Goal: Contribute content: Add original content to the website for others to see

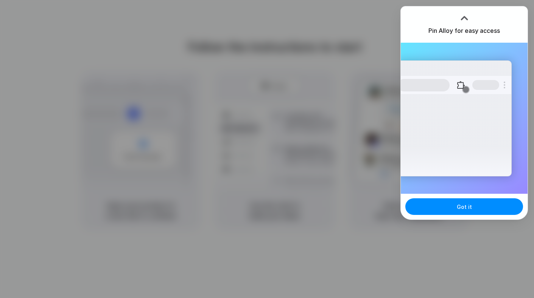
drag, startPoint x: 463, startPoint y: 19, endPoint x: 467, endPoint y: 14, distance: 6.4
click at [464, 19] on div at bounding box center [463, 17] width 11 height 11
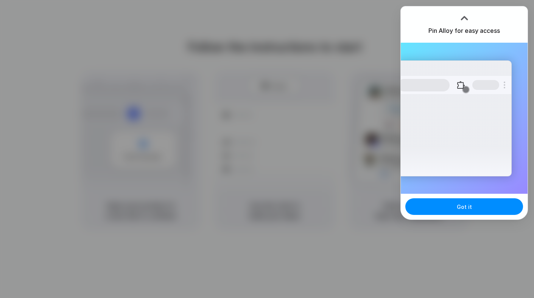
drag, startPoint x: 462, startPoint y: 17, endPoint x: 473, endPoint y: 5, distance: 16.1
click at [462, 17] on div at bounding box center [463, 17] width 11 height 11
click at [309, 119] on div at bounding box center [267, 149] width 534 height 298
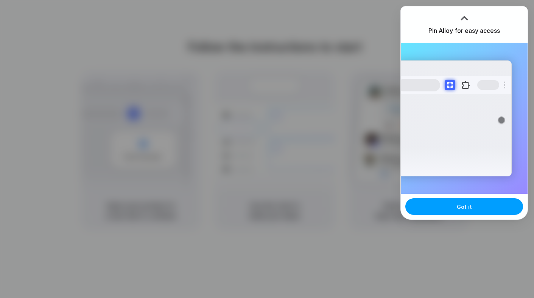
click at [429, 202] on button "Got it" at bounding box center [464, 207] width 118 height 17
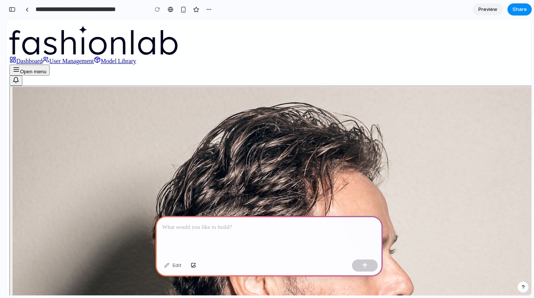
click at [193, 226] on p at bounding box center [268, 227] width 213 height 9
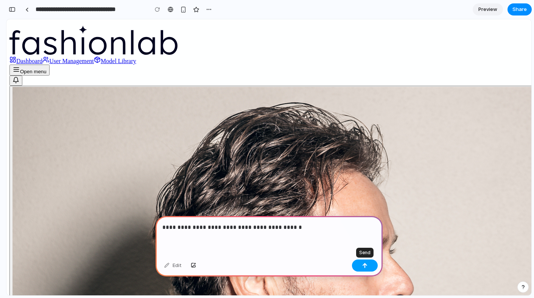
click at [355, 261] on button "button" at bounding box center [365, 266] width 26 height 12
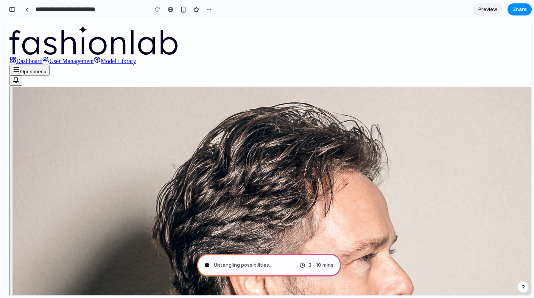
type input "**********"
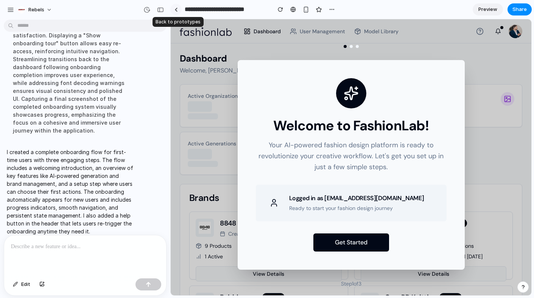
click at [177, 11] on link at bounding box center [175, 9] width 11 height 11
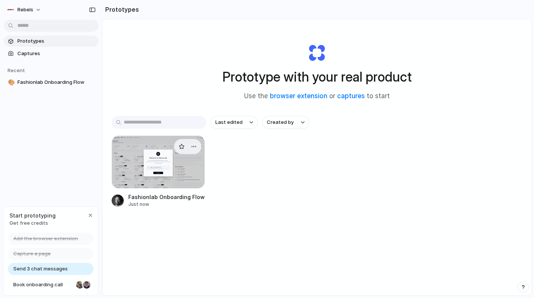
click at [191, 178] on div at bounding box center [158, 162] width 93 height 53
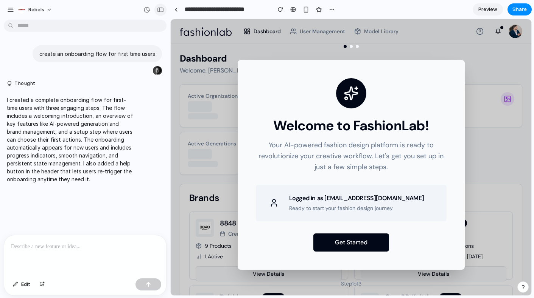
click at [161, 11] on div "button" at bounding box center [160, 9] width 7 height 5
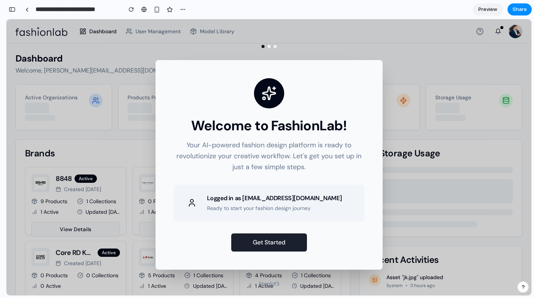
click at [273, 250] on button "Get Started" at bounding box center [269, 243] width 76 height 18
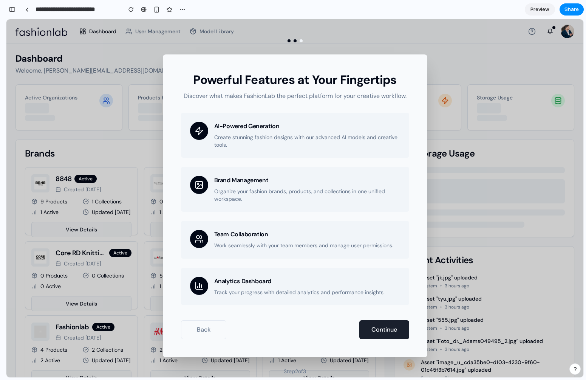
click at [389, 298] on button "Continue" at bounding box center [385, 329] width 50 height 19
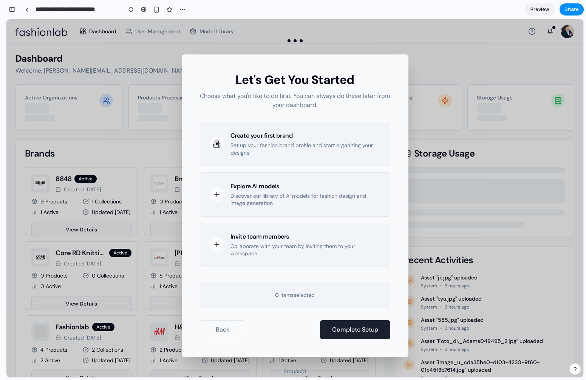
click at [355, 298] on button "Complete Setup" at bounding box center [355, 329] width 70 height 19
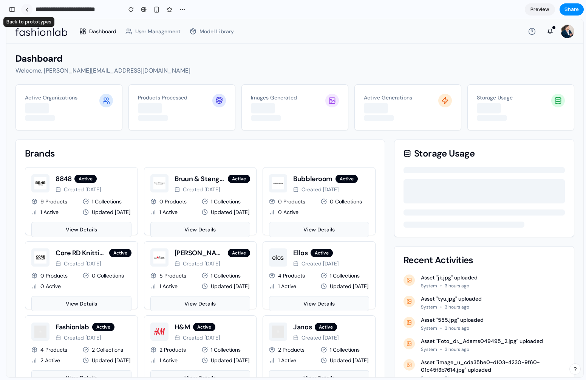
click at [28, 11] on div at bounding box center [26, 10] width 3 height 4
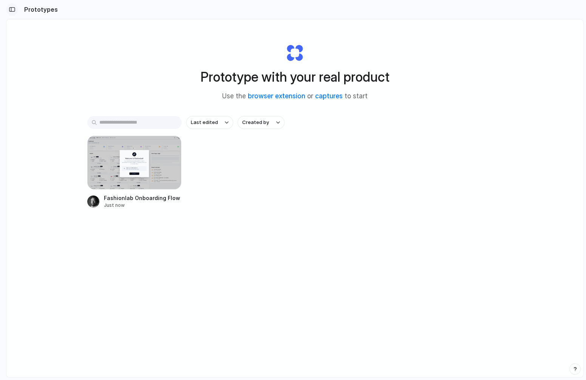
click at [12, 10] on div "button" at bounding box center [12, 9] width 7 height 5
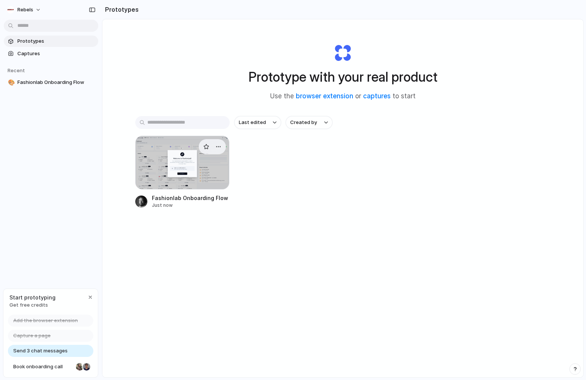
click at [177, 175] on div at bounding box center [182, 163] width 95 height 54
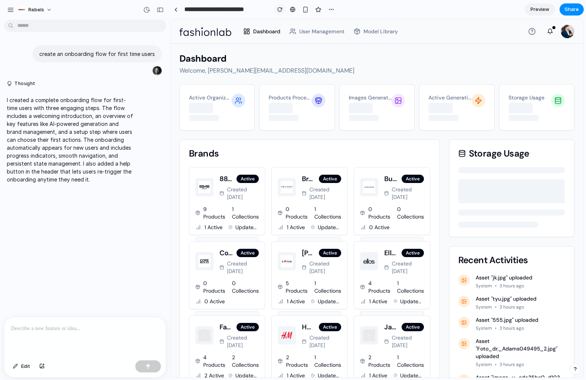
click at [278, 8] on div "button" at bounding box center [280, 9] width 5 height 5
click at [161, 9] on div "button" at bounding box center [160, 9] width 7 height 5
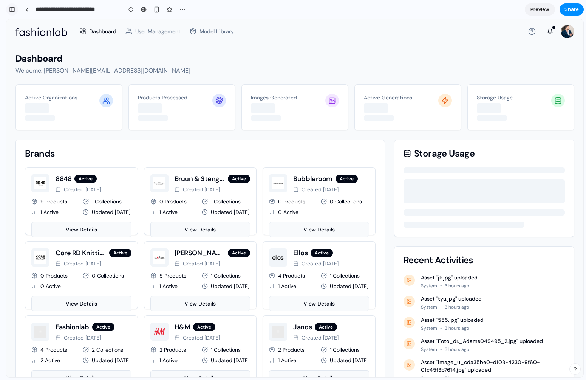
click at [12, 8] on div "button" at bounding box center [12, 9] width 7 height 5
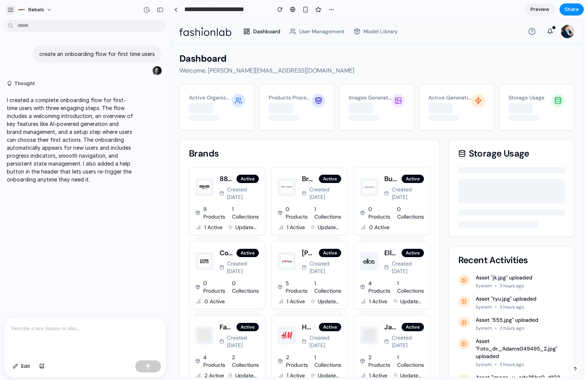
click at [10, 6] on button "button" at bounding box center [10, 9] width 11 height 11
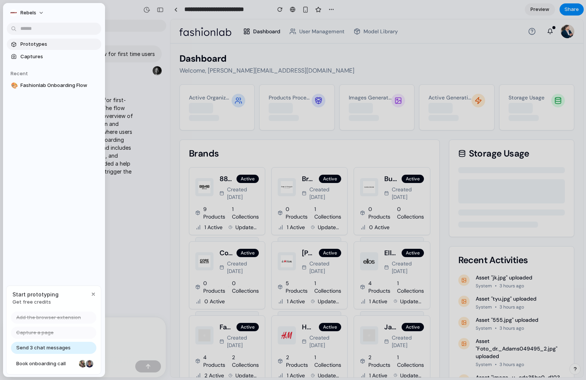
click at [29, 41] on span "Prototypes" at bounding box center [59, 44] width 78 height 8
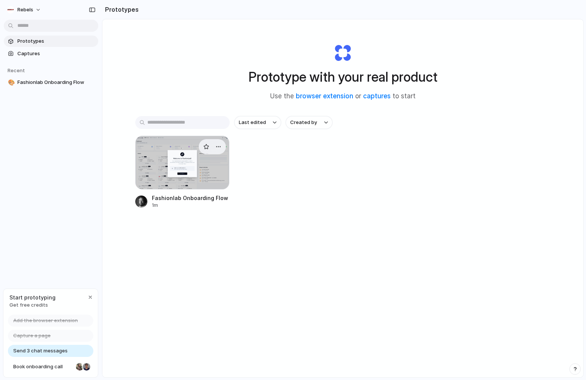
click at [170, 177] on div at bounding box center [182, 163] width 95 height 54
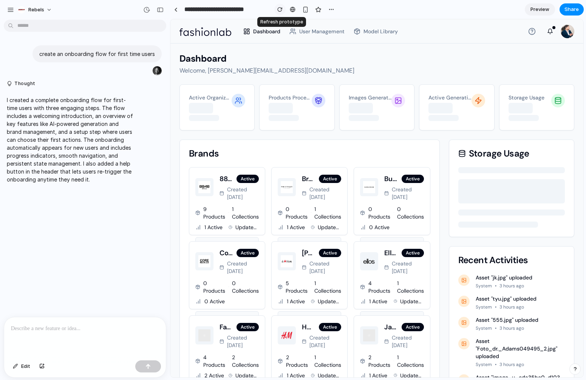
click at [281, 9] on div "button" at bounding box center [280, 9] width 5 height 5
click at [163, 11] on div "button" at bounding box center [160, 9] width 7 height 5
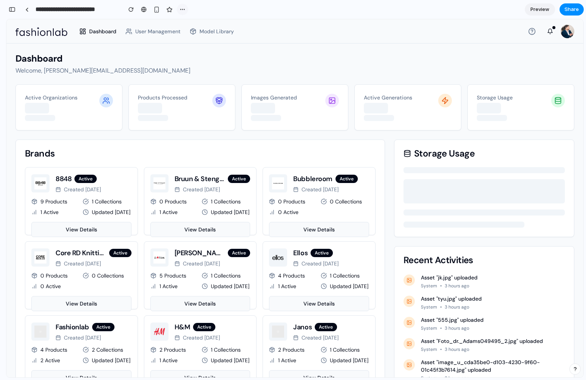
click at [181, 8] on div "button" at bounding box center [183, 9] width 6 height 6
click at [267, 22] on div "Duplicate Delete" at bounding box center [293, 190] width 586 height 380
click at [16, 11] on button "button" at bounding box center [12, 9] width 12 height 12
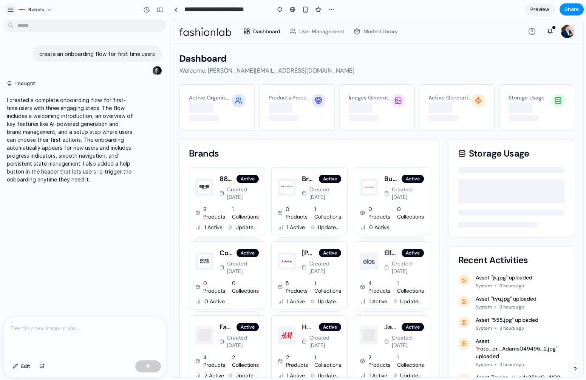
click at [5, 9] on div "rebels" at bounding box center [85, 9] width 170 height 18
click at [8, 8] on div "button" at bounding box center [10, 9] width 7 height 7
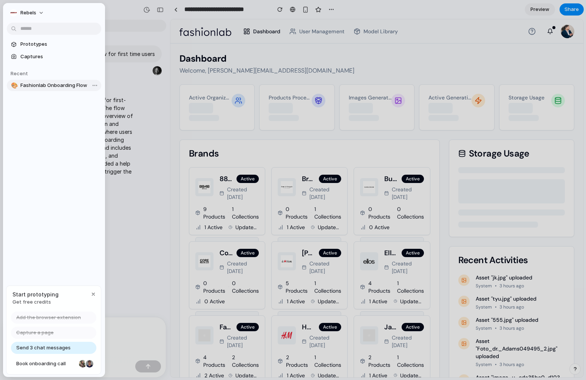
click at [39, 85] on span "Fashionlab Onboarding Flow" at bounding box center [59, 86] width 78 height 8
click at [65, 84] on span "Fashionlab Onboarding Flow" at bounding box center [59, 86] width 78 height 8
click at [43, 42] on span "Prototypes" at bounding box center [59, 44] width 78 height 8
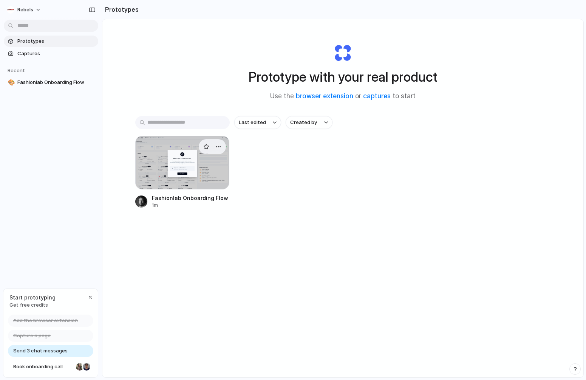
click at [178, 191] on link "Fashionlab Onboarding Flow 1m" at bounding box center [182, 172] width 95 height 73
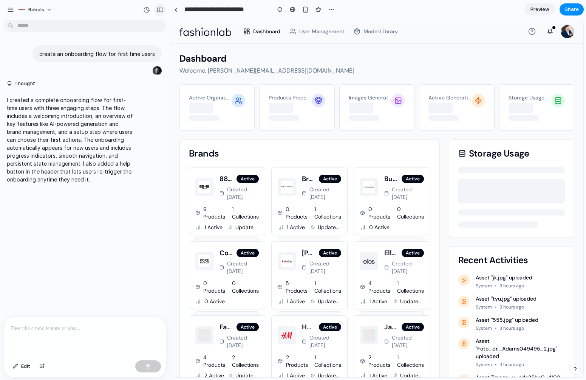
click at [162, 10] on div "button" at bounding box center [160, 9] width 7 height 5
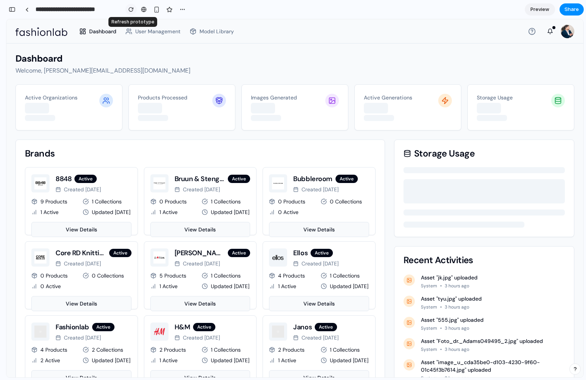
click at [132, 11] on div "button" at bounding box center [131, 9] width 5 height 5
click at [12, 9] on div "button" at bounding box center [12, 9] width 7 height 5
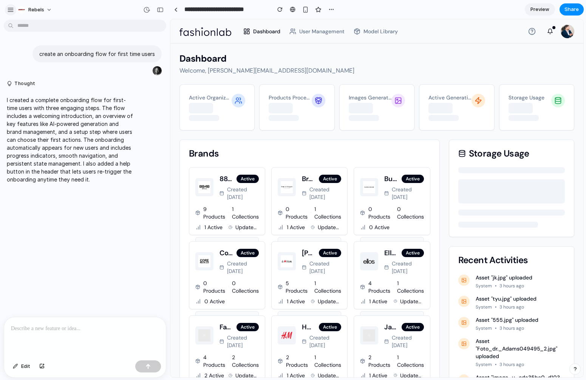
click at [11, 8] on div "button" at bounding box center [10, 9] width 7 height 7
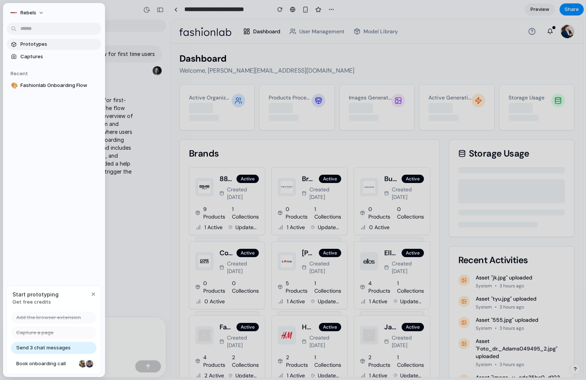
click at [36, 41] on span "Prototypes" at bounding box center [59, 44] width 78 height 8
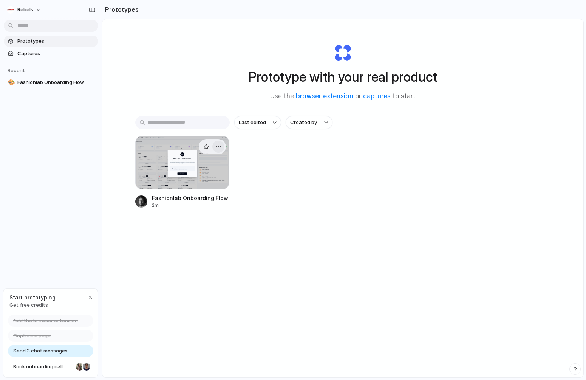
click at [217, 148] on div "button" at bounding box center [219, 147] width 6 height 6
click at [269, 183] on div "Open in new tab Rename Copy link Delete" at bounding box center [293, 190] width 586 height 380
click at [189, 180] on div at bounding box center [182, 163] width 95 height 54
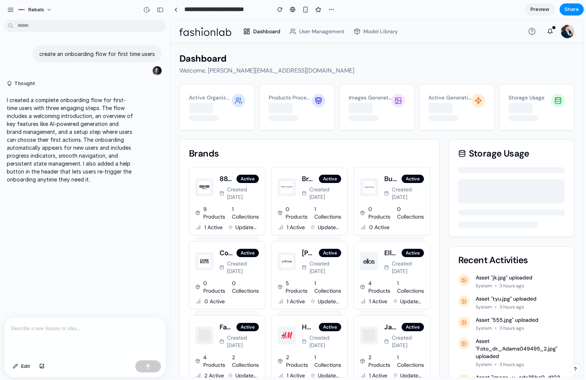
click at [533, 8] on span "Preview" at bounding box center [540, 10] width 19 height 8
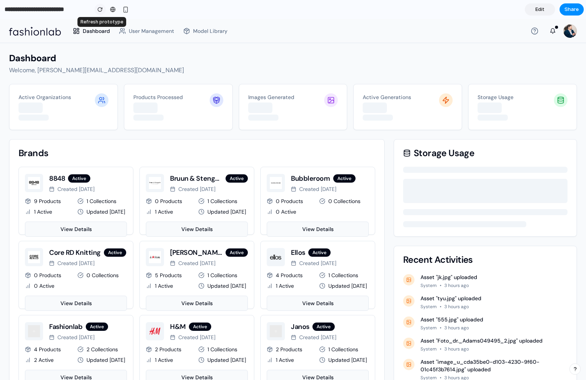
click at [99, 8] on div "button" at bounding box center [100, 9] width 5 height 5
click at [73, 8] on input "**********" at bounding box center [45, 10] width 85 height 14
click at [87, 8] on input "**********" at bounding box center [45, 10] width 85 height 14
click at [533, 11] on span "Edit" at bounding box center [540, 10] width 9 height 8
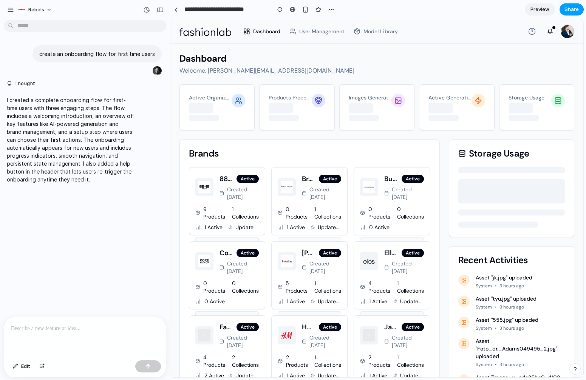
click at [533, 10] on span "Share" at bounding box center [572, 10] width 14 height 8
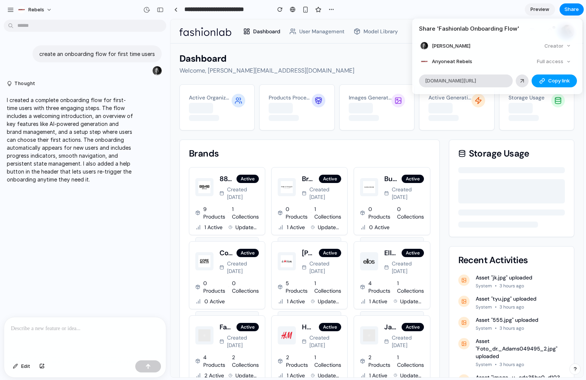
click at [533, 80] on span "Copy link" at bounding box center [560, 81] width 22 height 8
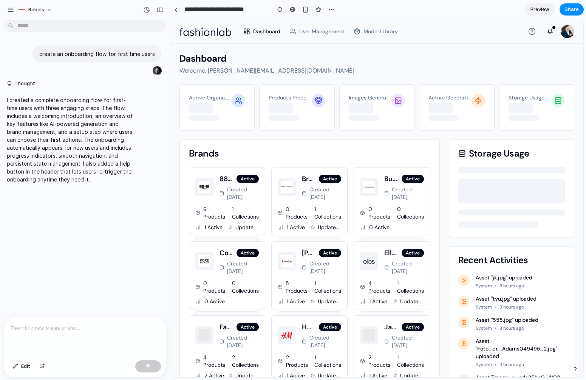
click at [361, 50] on div "Share ' Fashionlab Onboarding Flow ' Lars Richter Creator Anyone at Rebels Full…" at bounding box center [293, 190] width 586 height 380
click at [533, 12] on span "Preview" at bounding box center [540, 10] width 19 height 8
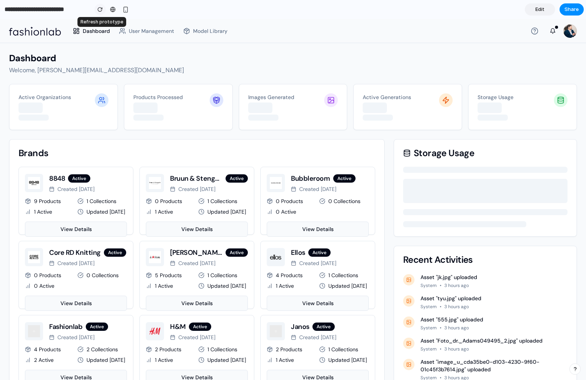
click at [102, 10] on div "button" at bounding box center [100, 9] width 5 height 5
click at [530, 7] on link "Edit" at bounding box center [540, 9] width 30 height 12
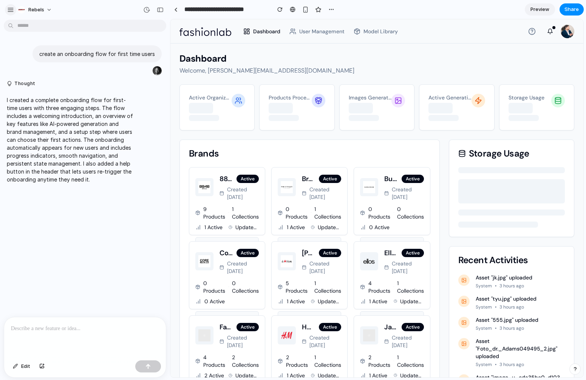
click at [10, 8] on div "button" at bounding box center [10, 9] width 7 height 7
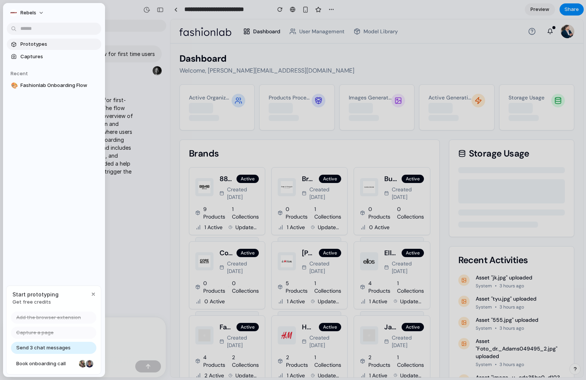
click at [29, 44] on span "Prototypes" at bounding box center [59, 44] width 78 height 8
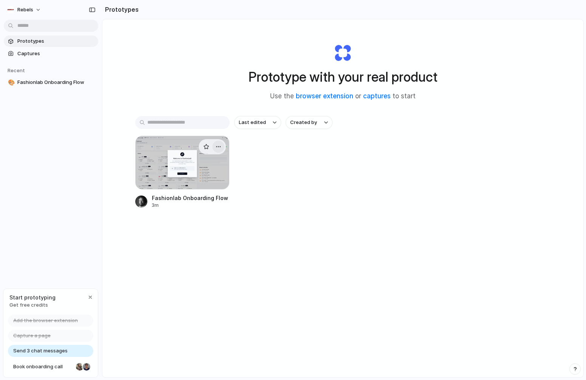
click at [219, 147] on div "button" at bounding box center [219, 147] width 6 height 6
click at [197, 164] on span "Open in new tab" at bounding box center [201, 164] width 39 height 8
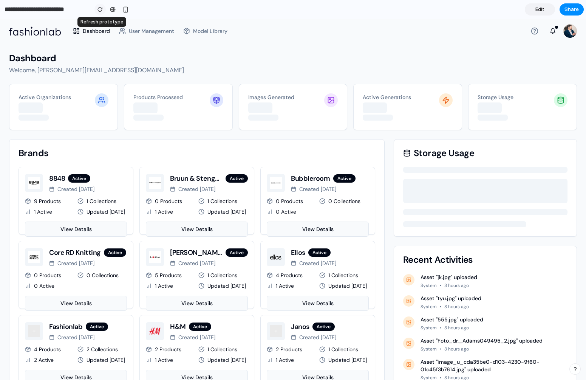
click at [99, 8] on div "button" at bounding box center [100, 9] width 5 height 5
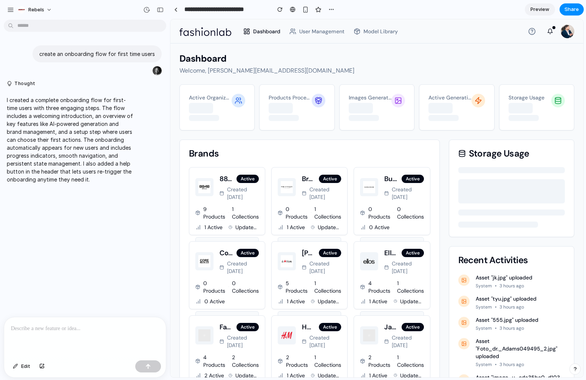
click at [23, 336] on div at bounding box center [85, 337] width 162 height 40
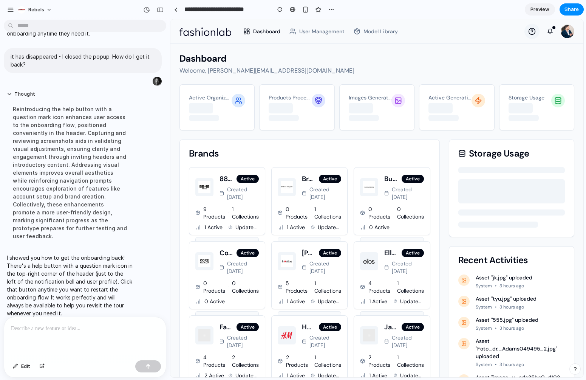
click at [531, 32] on icon at bounding box center [533, 32] width 8 height 8
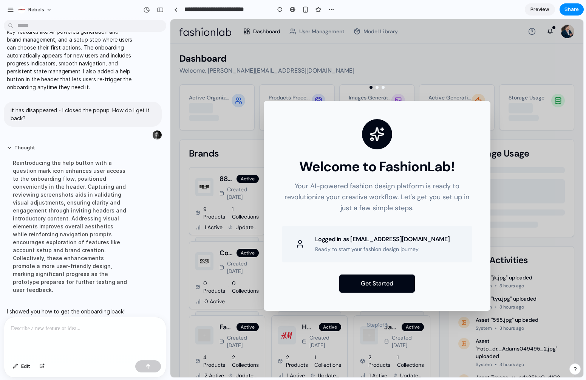
scroll to position [146, 0]
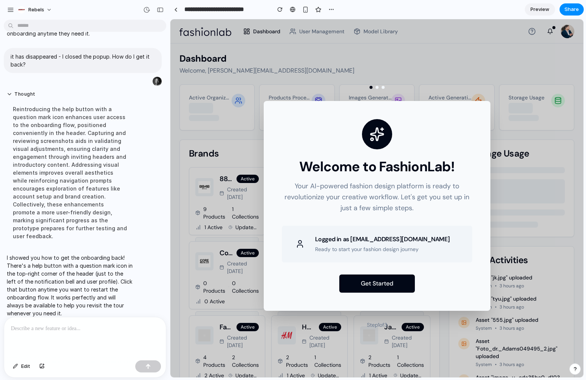
click at [54, 330] on p at bounding box center [85, 328] width 148 height 9
click at [69, 329] on p at bounding box center [85, 328] width 148 height 9
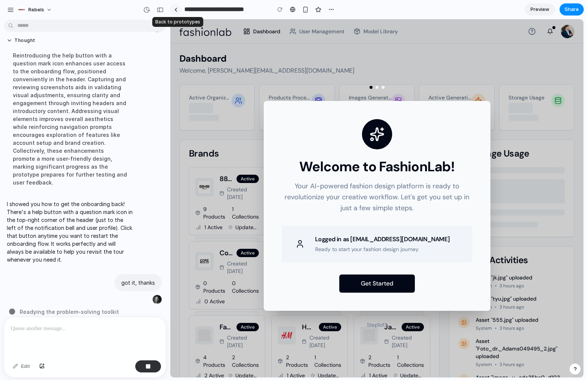
click at [178, 9] on link at bounding box center [175, 9] width 11 height 11
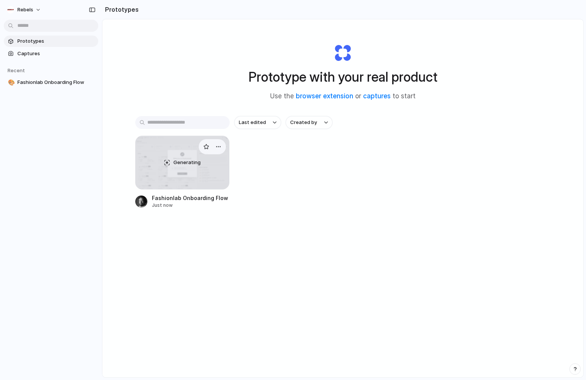
click at [197, 166] on div "Generating" at bounding box center [183, 162] width 94 height 53
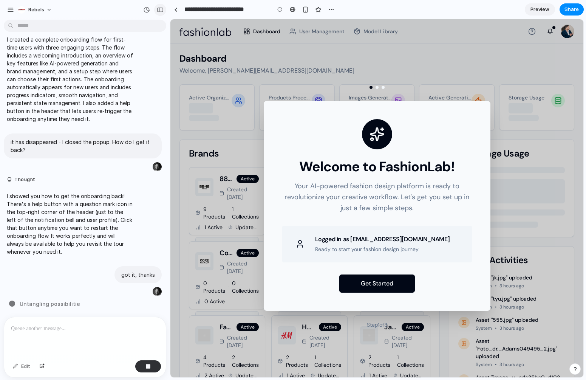
click at [158, 9] on div "button" at bounding box center [160, 9] width 7 height 5
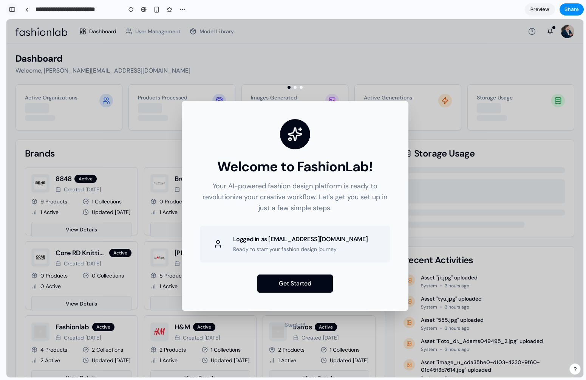
click at [11, 7] on div "button" at bounding box center [12, 9] width 7 height 5
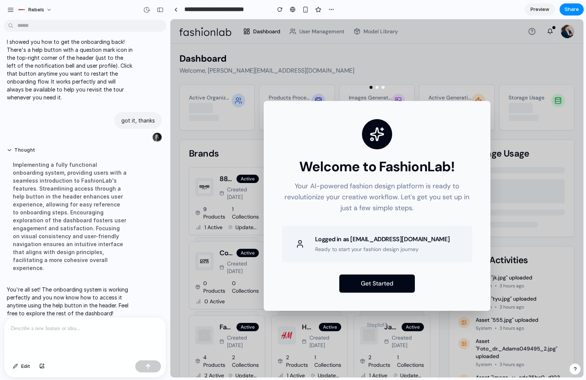
click at [11, 6] on div "button" at bounding box center [10, 9] width 7 height 7
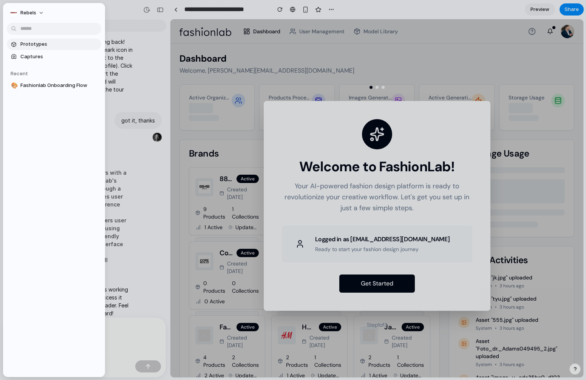
click at [22, 41] on span "Prototypes" at bounding box center [59, 44] width 78 height 8
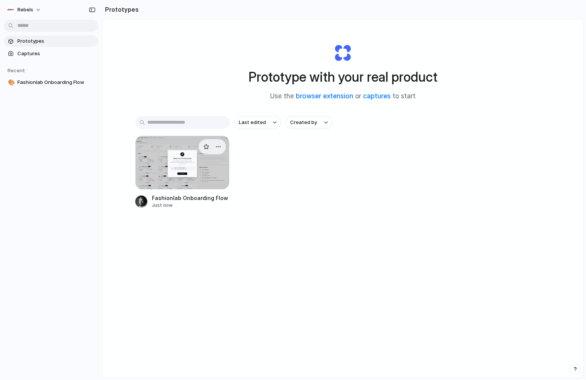
click at [208, 180] on div at bounding box center [182, 163] width 95 height 54
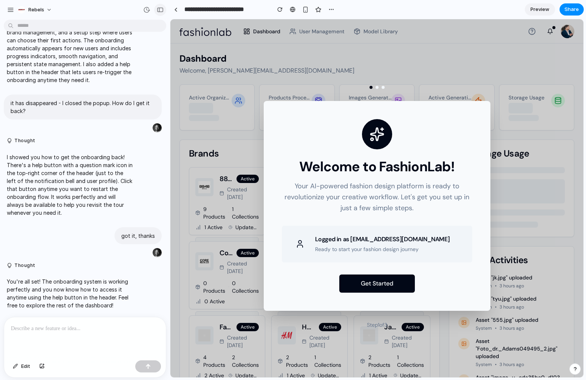
click at [160, 11] on div "button" at bounding box center [160, 9] width 7 height 5
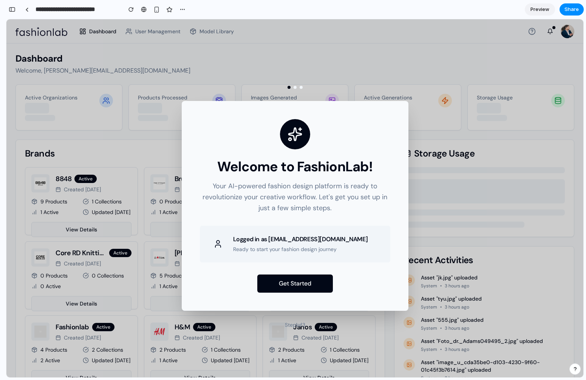
scroll to position [338, 0]
